Goal: Transaction & Acquisition: Subscribe to service/newsletter

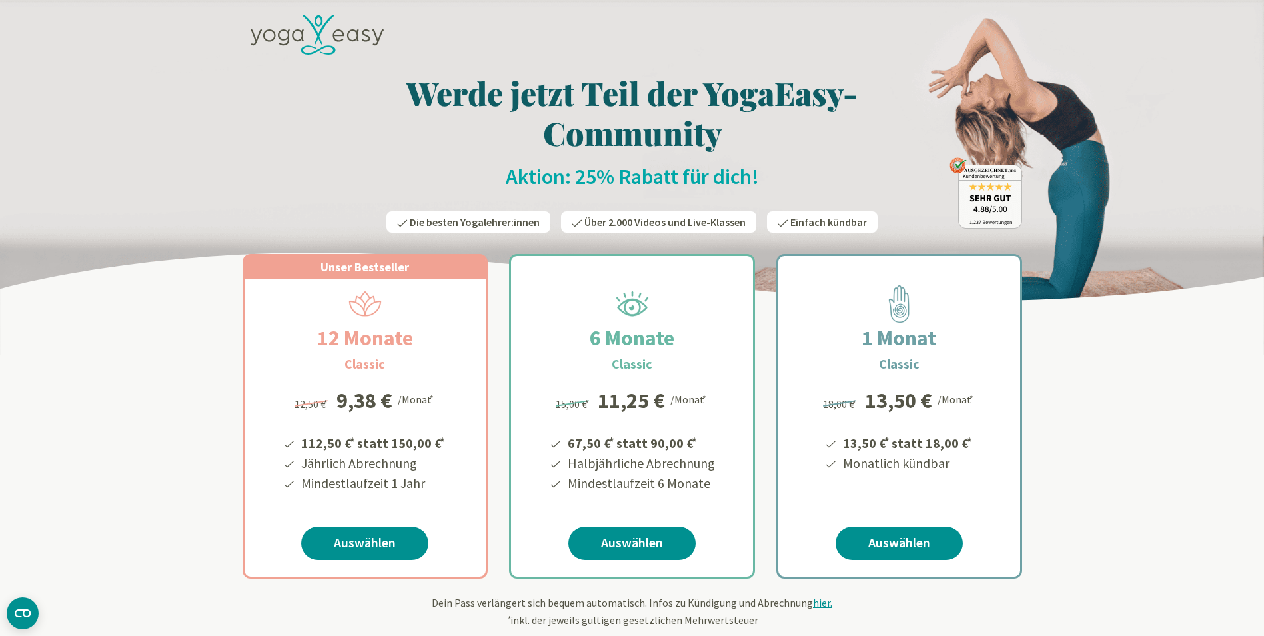
click at [338, 33] on icon at bounding box center [317, 35] width 133 height 41
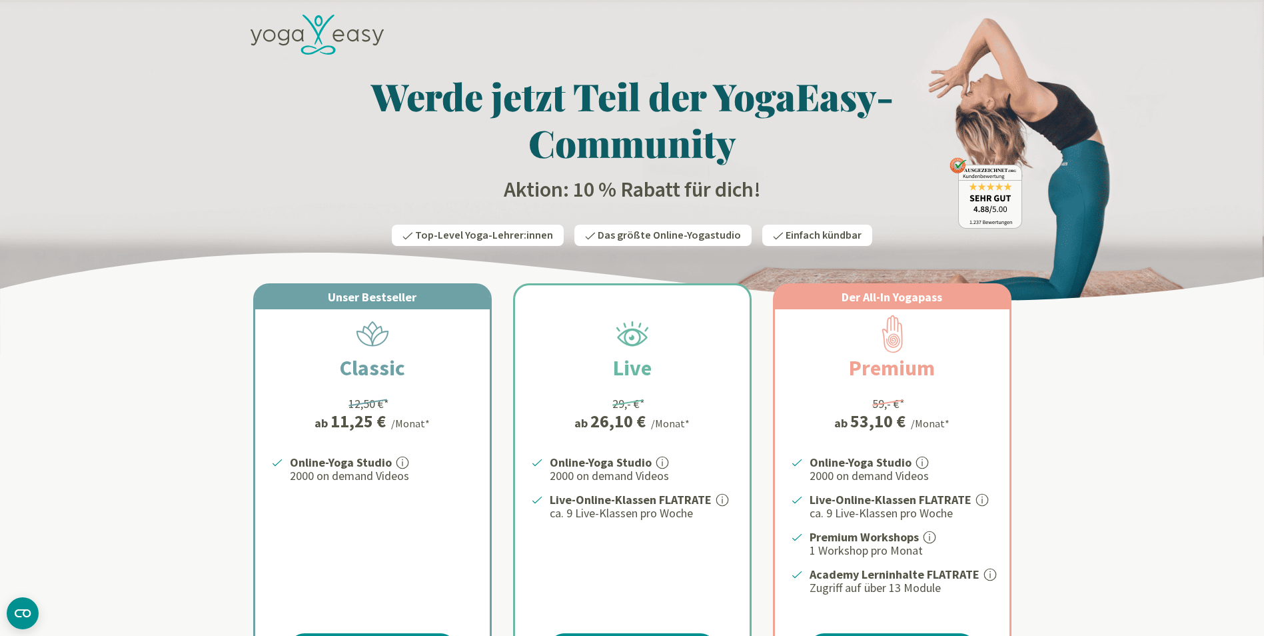
click at [294, 29] on icon at bounding box center [317, 35] width 133 height 41
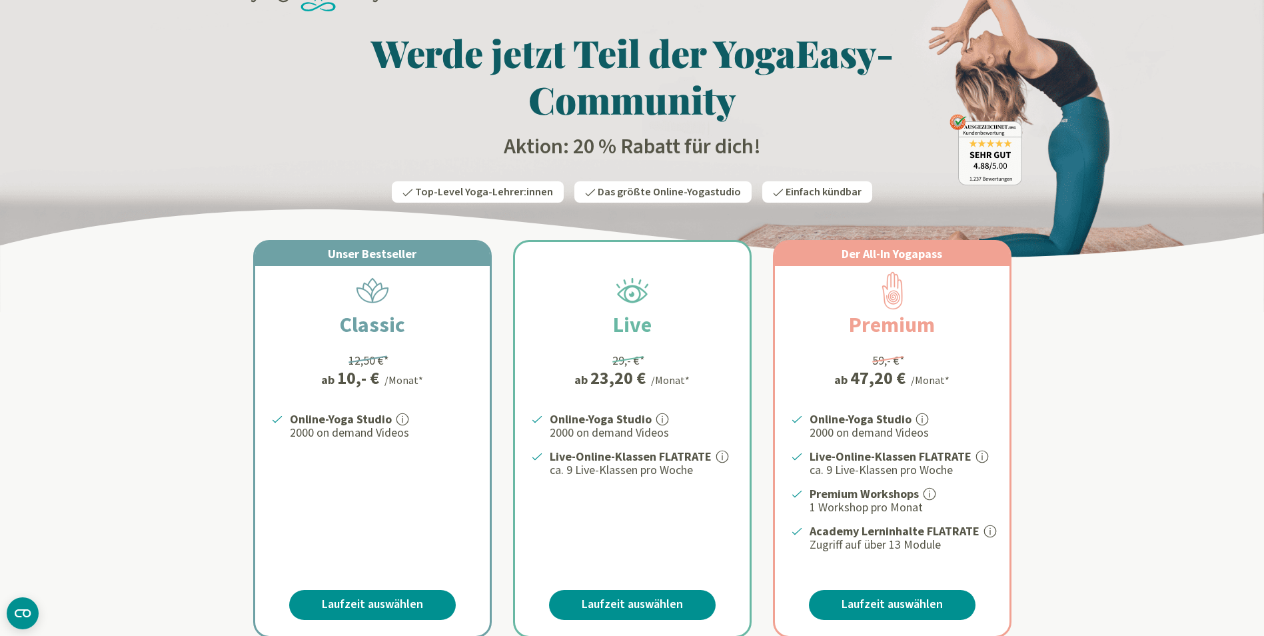
scroll to position [67, 0]
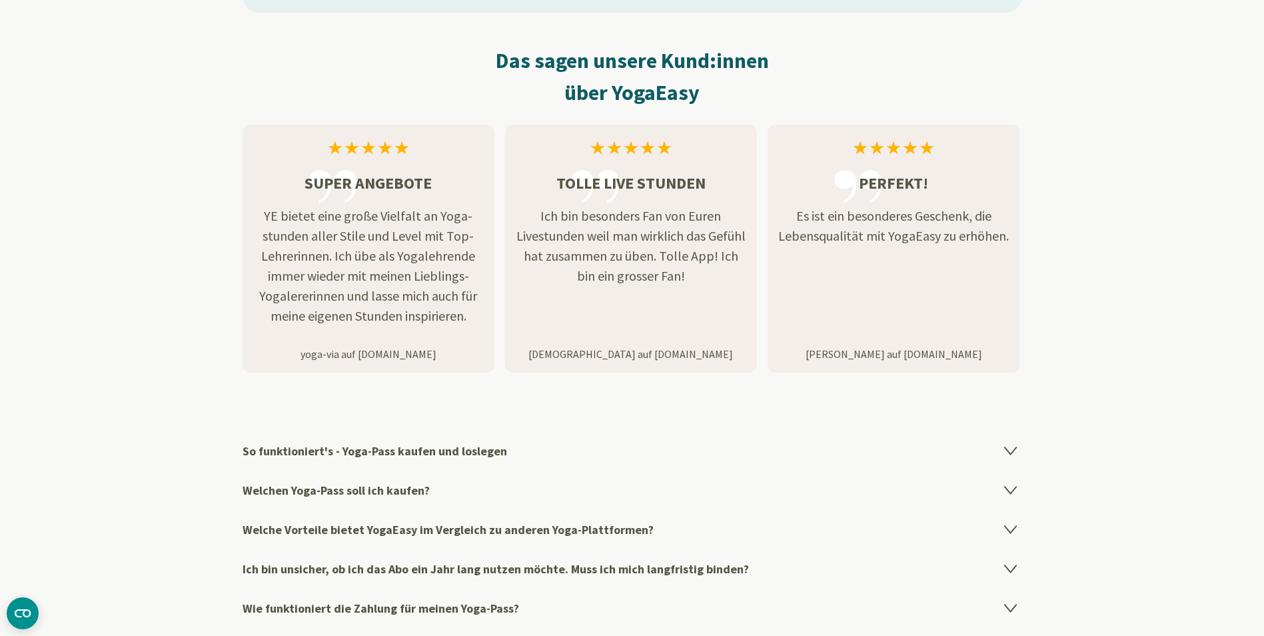
scroll to position [2066, 0]
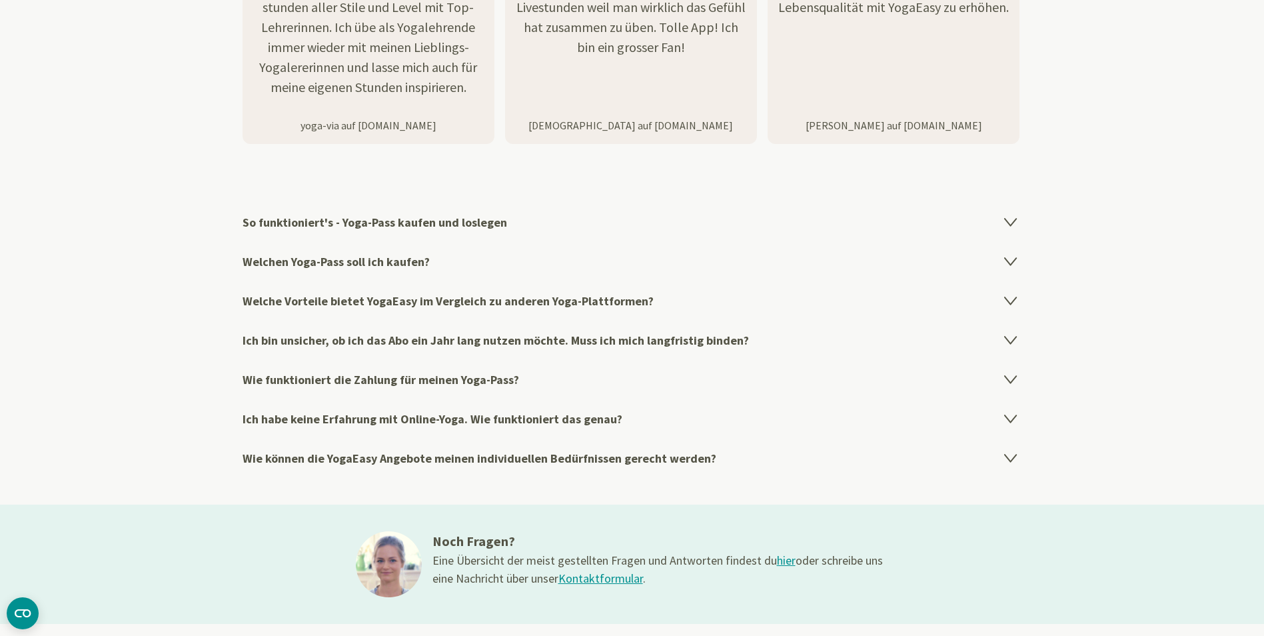
click at [442, 218] on h4 "So funktioniert's - Yoga-Pass kaufen und loslegen" at bounding box center [633, 222] width 780 height 39
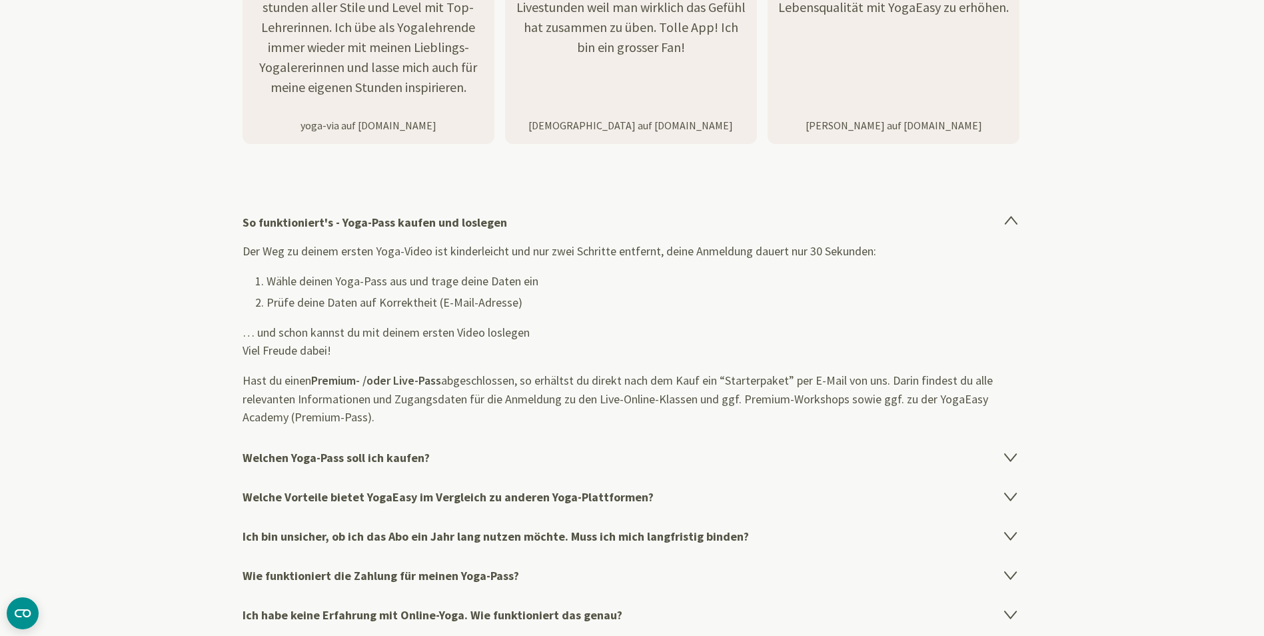
click at [310, 454] on h4 "Welchen Yoga-Pass soll ich kaufen?" at bounding box center [633, 457] width 780 height 39
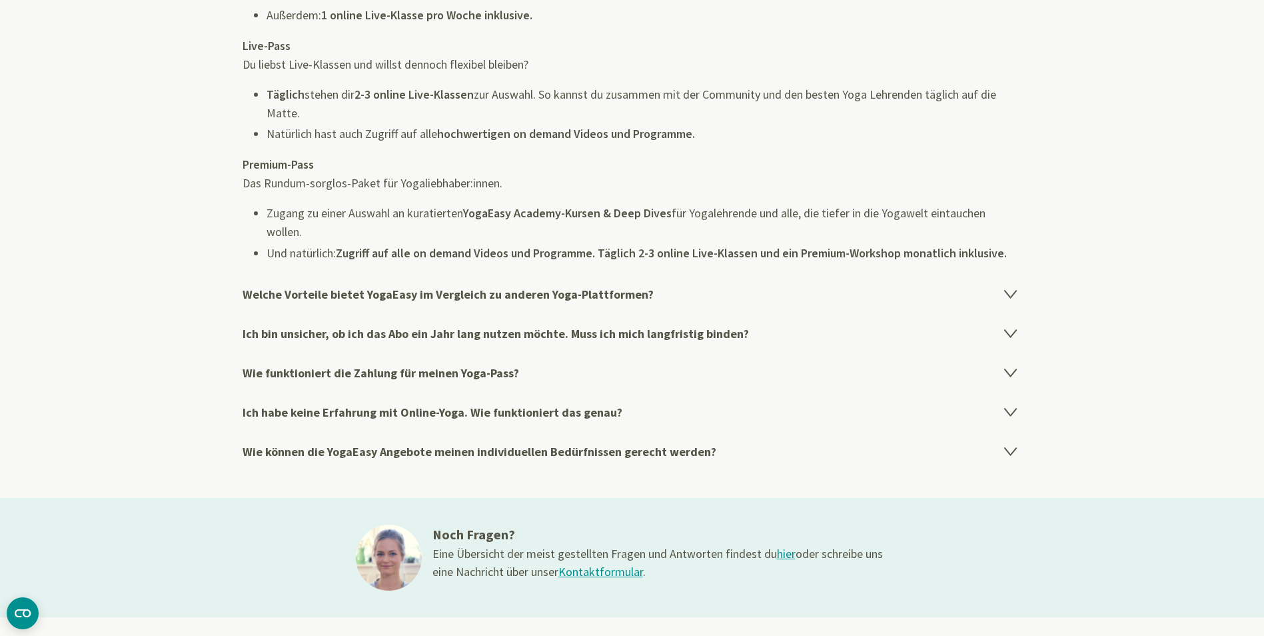
scroll to position [2465, 0]
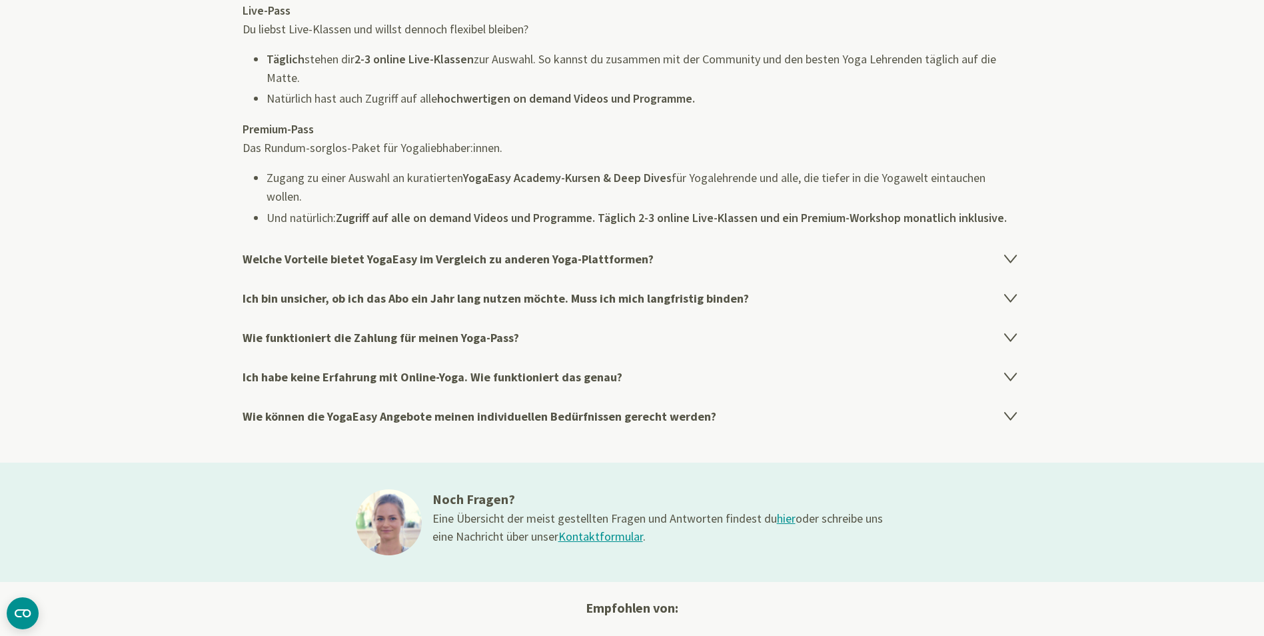
click at [326, 333] on h4 "Wie funktioniert die Zahlung für meinen Yoga-Pass?" at bounding box center [633, 337] width 780 height 39
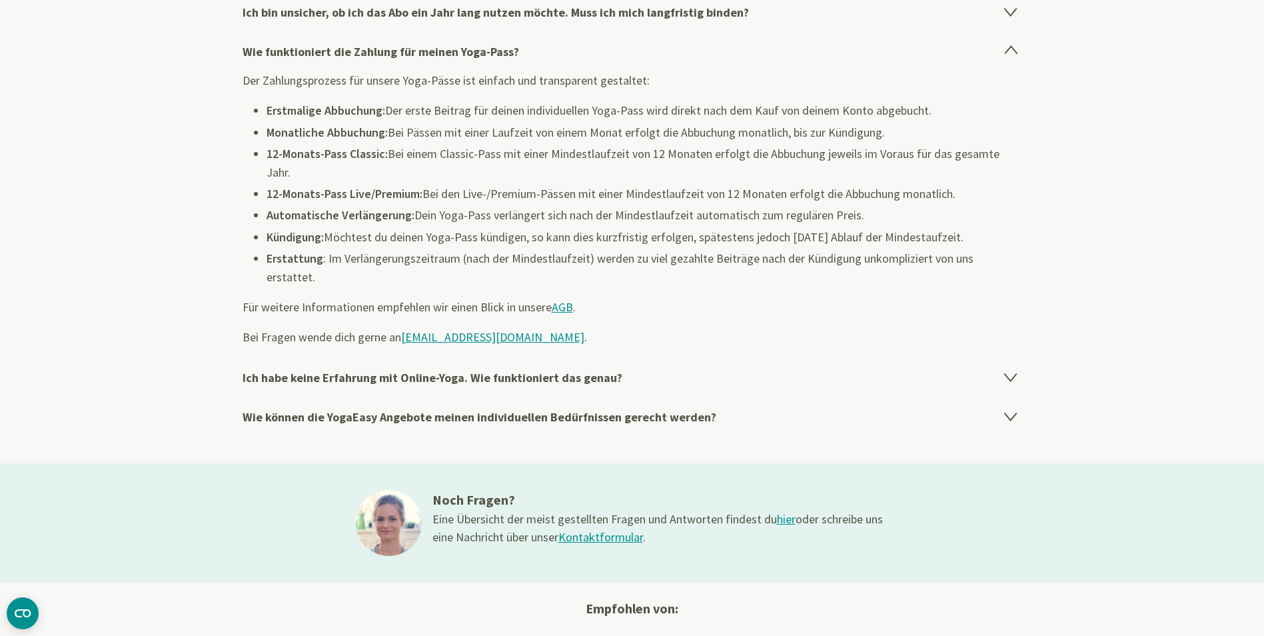
scroll to position [2331, 0]
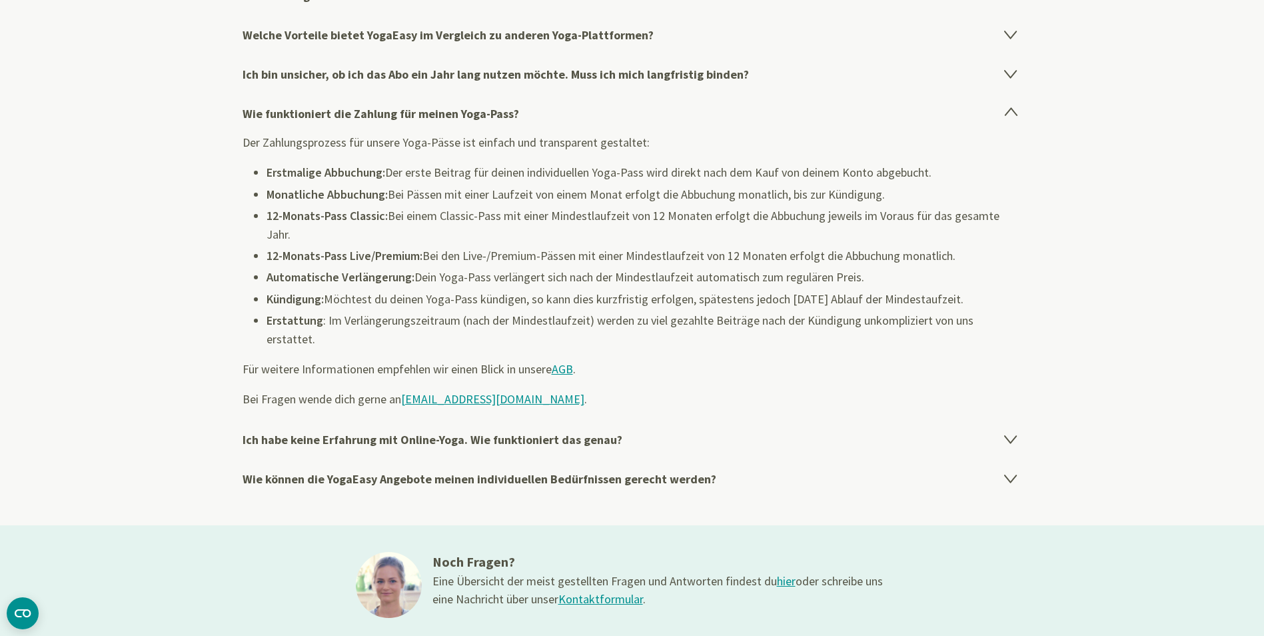
click at [263, 459] on h4 "Wie können die YogaEasy Angebote meinen individuellen Bedürfnissen gerecht werd…" at bounding box center [633, 478] width 780 height 39
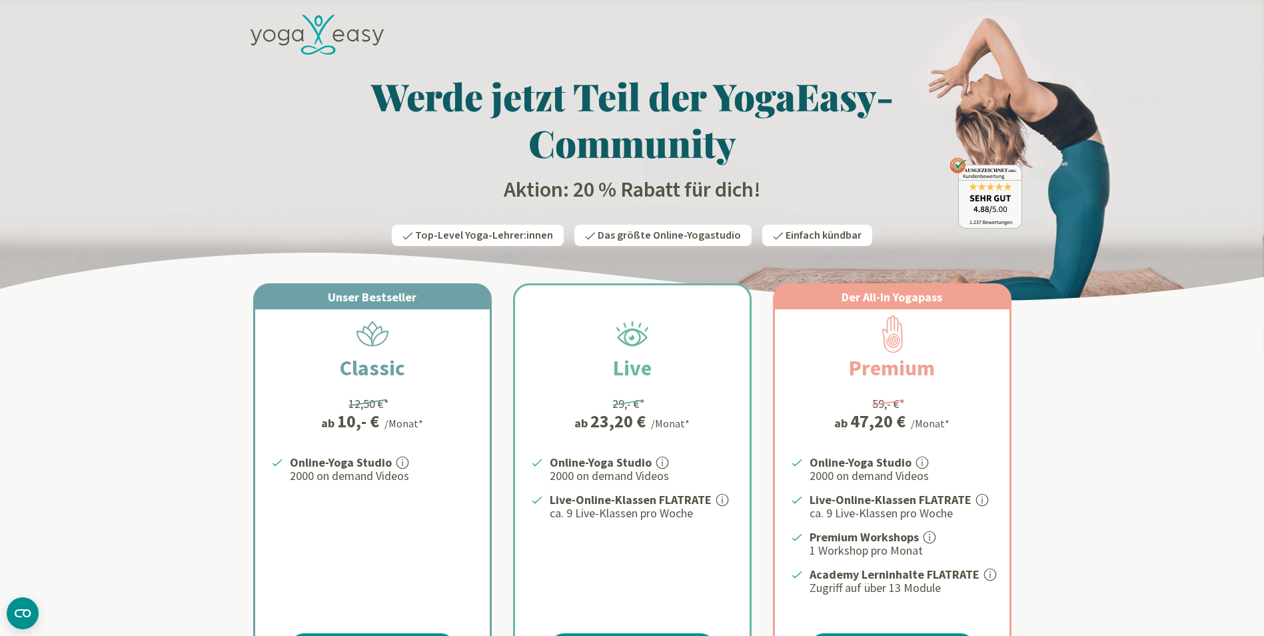
scroll to position [67, 0]
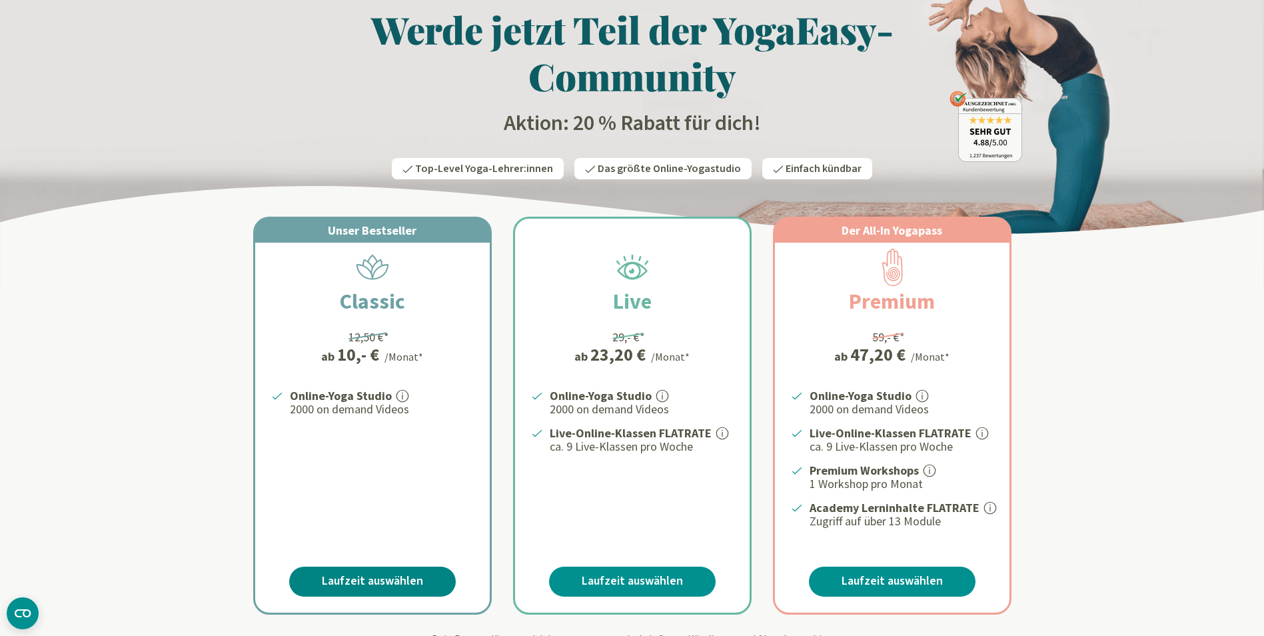
click at [420, 570] on link "Laufzeit auswählen" at bounding box center [372, 581] width 167 height 30
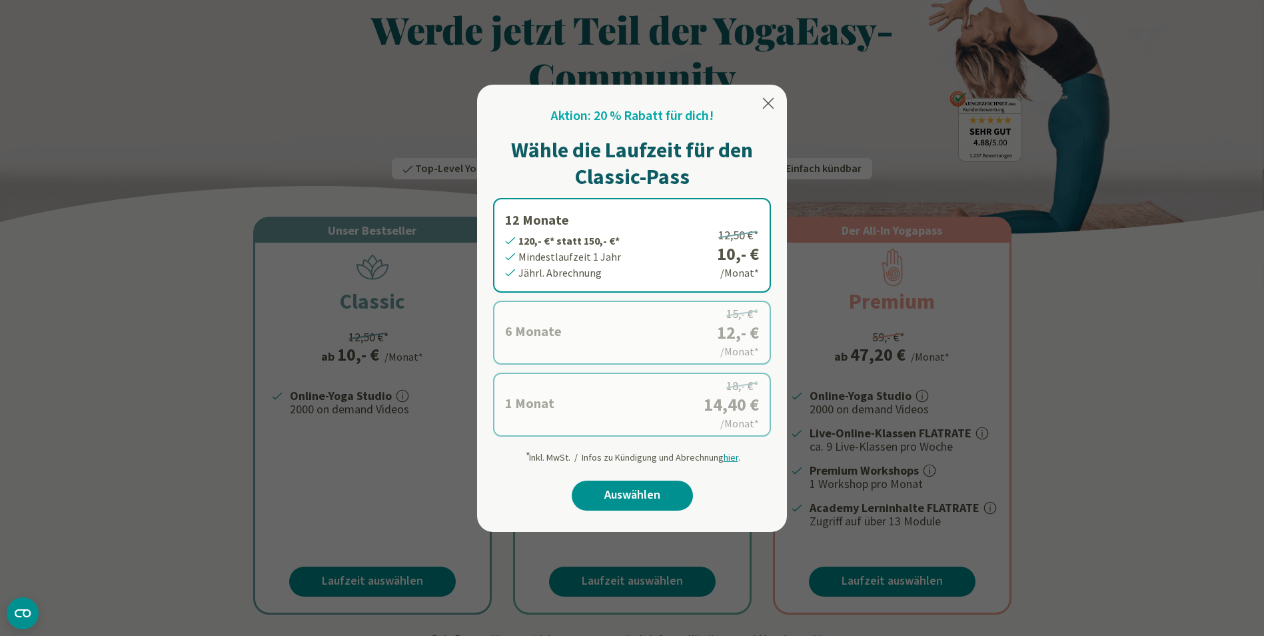
click at [206, 109] on div at bounding box center [632, 318] width 1264 height 636
